Goal: Navigation & Orientation: Find specific page/section

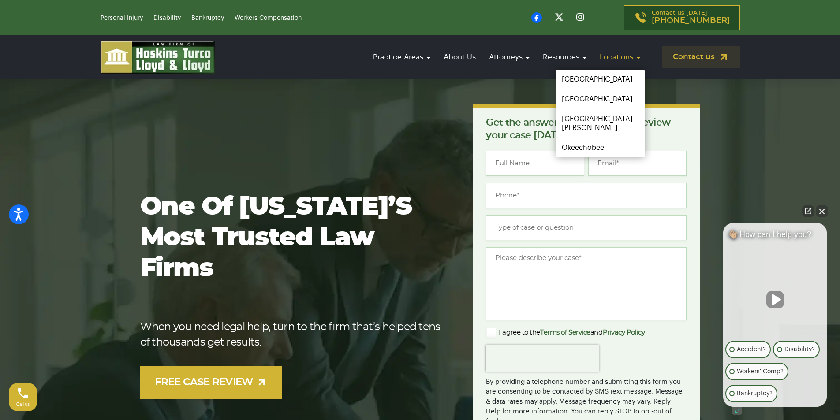
click at [607, 60] on link "Locations" at bounding box center [619, 57] width 49 height 25
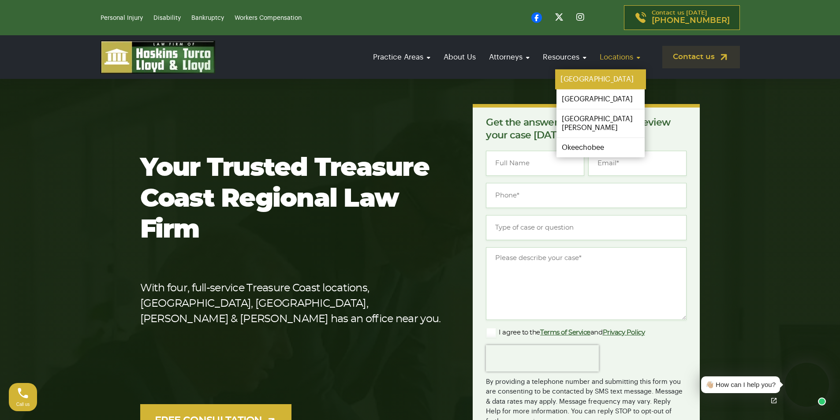
click at [600, 76] on link "[GEOGRAPHIC_DATA]" at bounding box center [600, 80] width 91 height 20
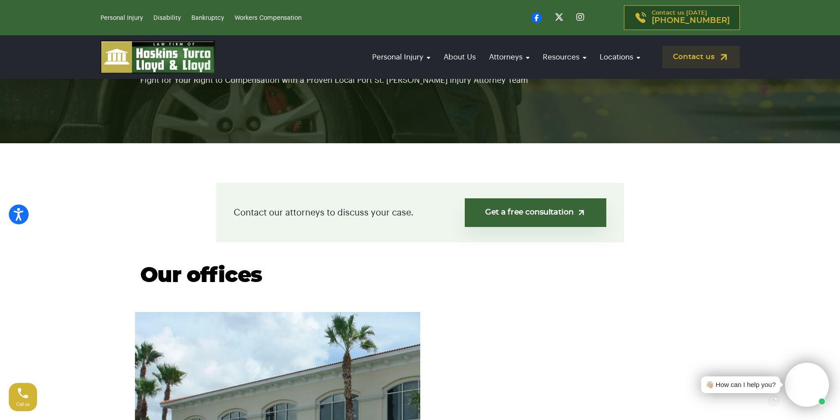
scroll to position [88, 0]
